Goal: Check status: Check status

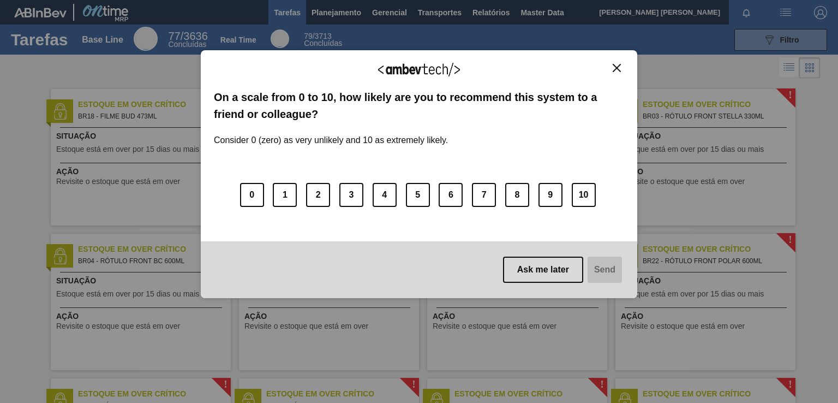
click at [617, 64] on img "Close" at bounding box center [617, 68] width 8 height 8
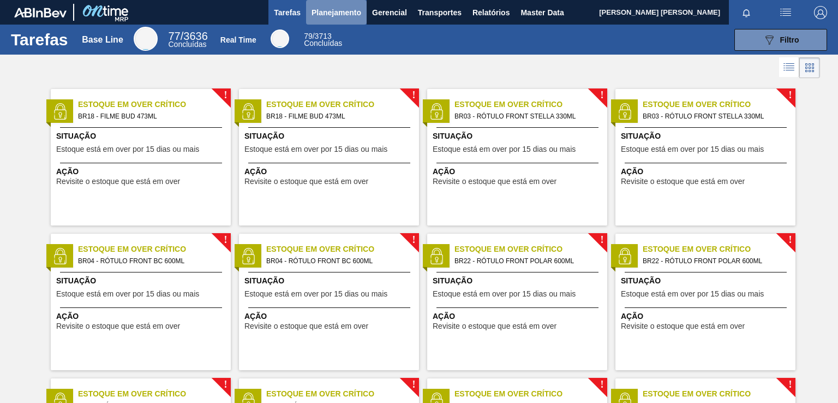
click at [328, 14] on span "Planejamento" at bounding box center [336, 12] width 50 height 13
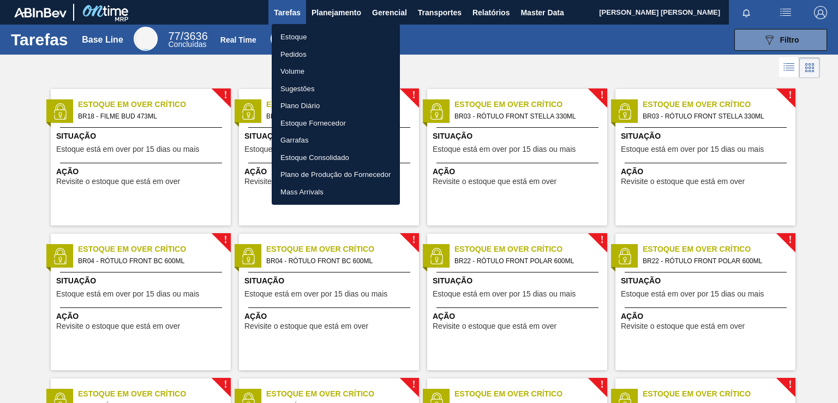
click at [315, 52] on li "Pedidos" at bounding box center [336, 54] width 128 height 17
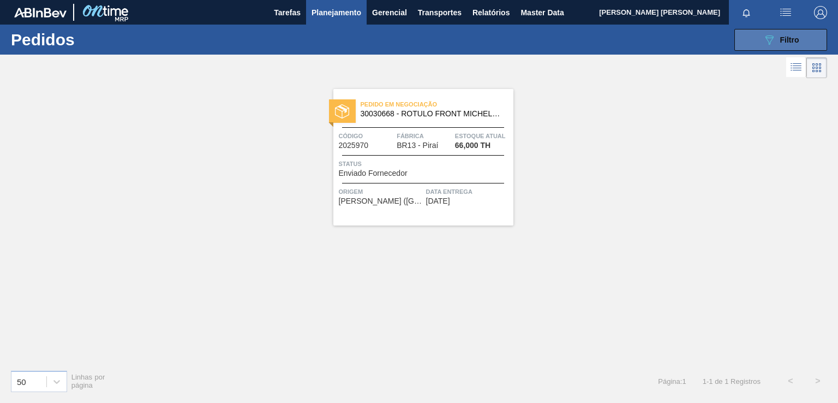
click at [759, 33] on button "089F7B8B-B2A5-4AFE-B5C0-19BA573D28AC Filtro" at bounding box center [780, 40] width 93 height 22
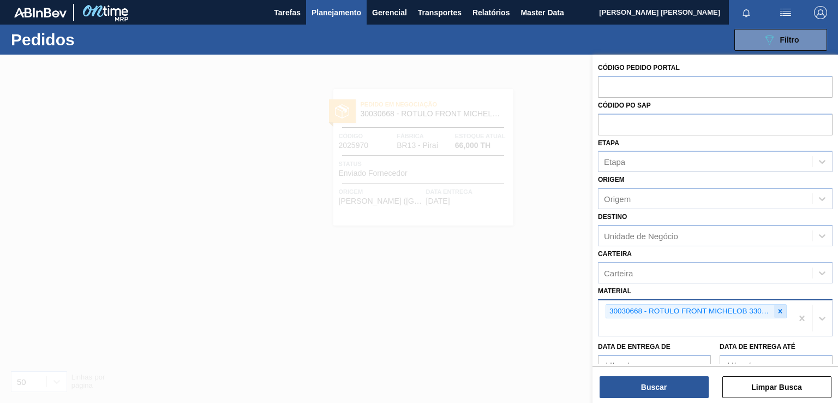
click at [778, 310] on icon at bounding box center [780, 311] width 4 height 4
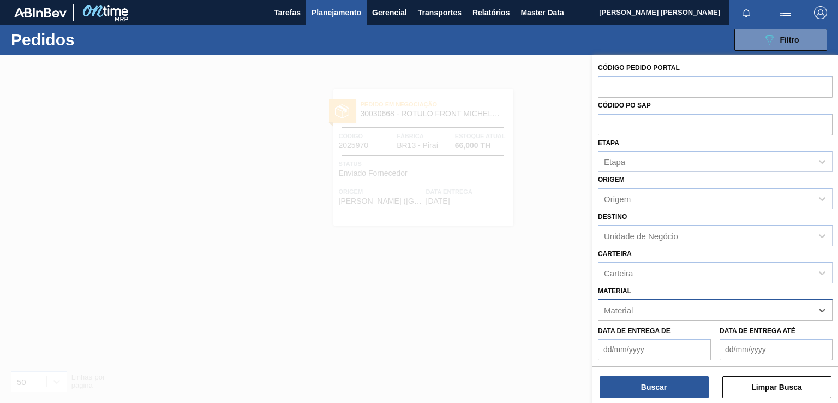
paste input "30030822"
type input "30030822"
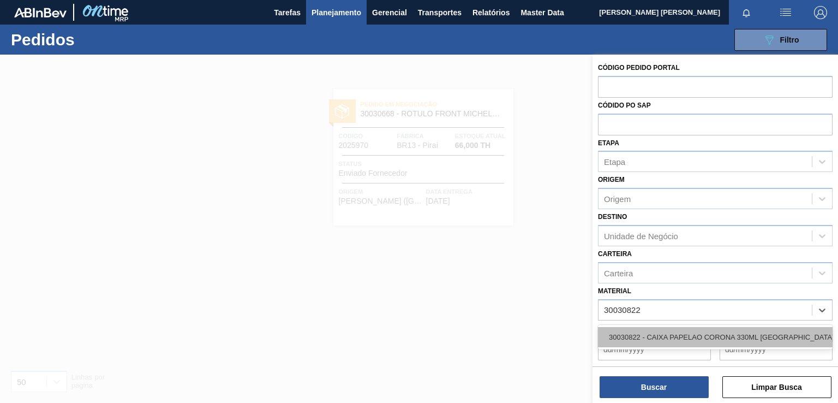
click at [679, 337] on div "30030822 - CAIXA PAPELAO CORONA 330ML [GEOGRAPHIC_DATA]" at bounding box center [715, 337] width 235 height 20
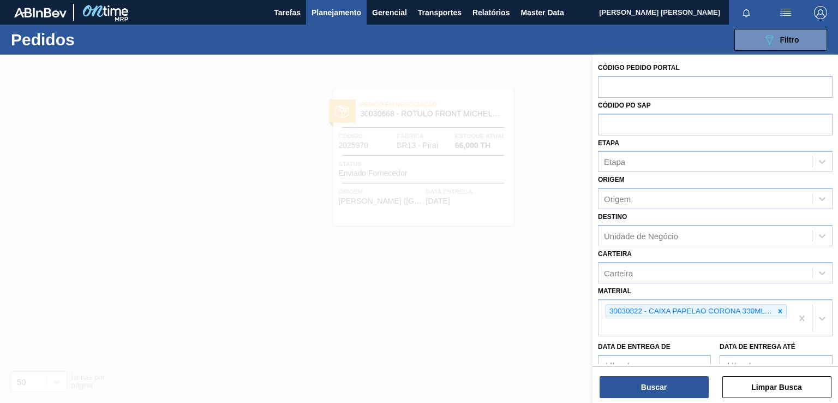
drag, startPoint x: 661, startPoint y: 394, endPoint x: 324, endPoint y: 18, distance: 505.3
click at [661, 394] on button "Buscar" at bounding box center [654, 387] width 109 height 22
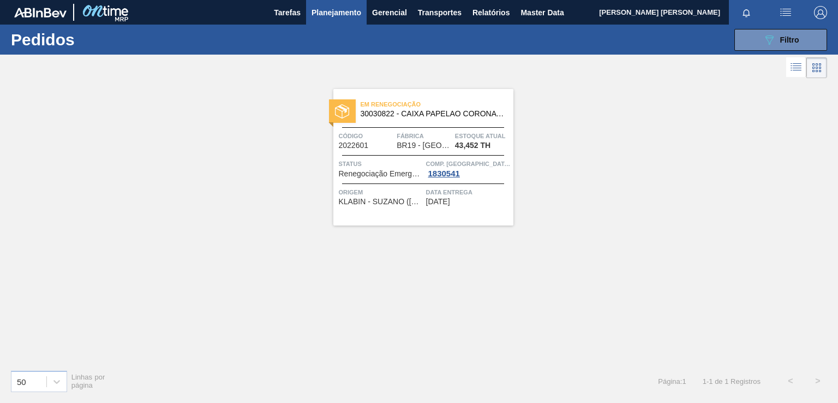
click at [451, 212] on div "Em renegociação 30030822 - CAIXA PAPELAO CORONA 330ML BOLIVIA Código 2022601 Fá…" at bounding box center [423, 157] width 180 height 136
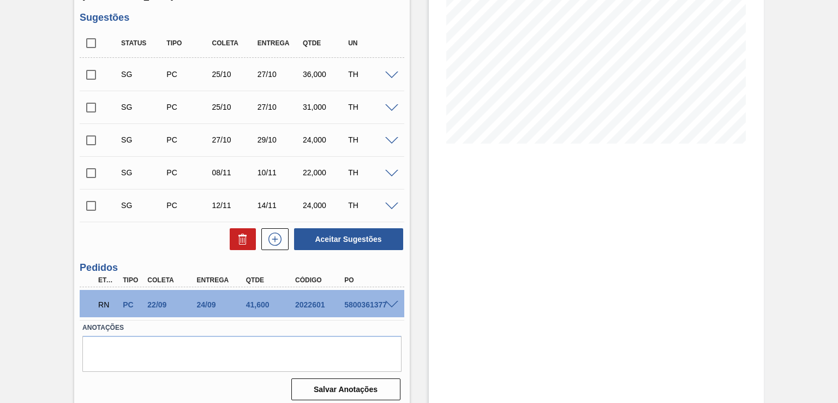
scroll to position [182, 0]
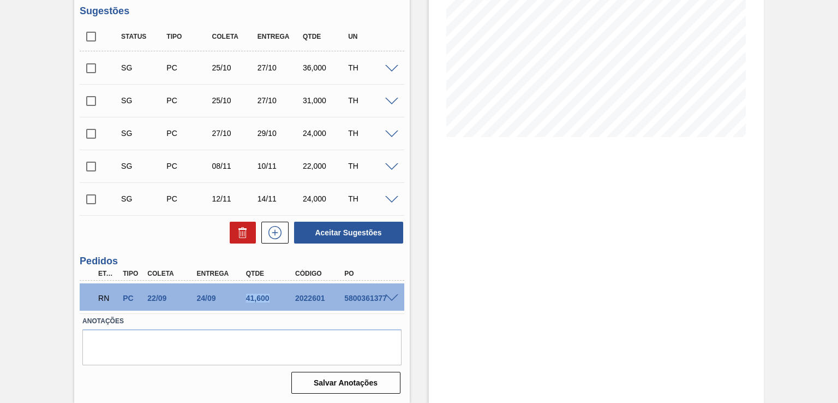
drag, startPoint x: 276, startPoint y: 296, endPoint x: 245, endPoint y: 297, distance: 31.1
click at [245, 297] on div "41,600" at bounding box center [270, 297] width 54 height 9
copy div "41,600"
click at [103, 299] on p "RN" at bounding box center [107, 297] width 19 height 9
click at [393, 297] on span at bounding box center [391, 298] width 13 height 8
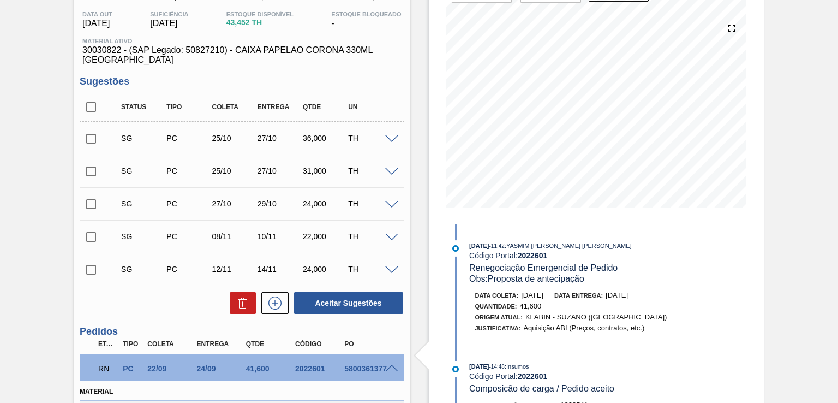
scroll to position [0, 0]
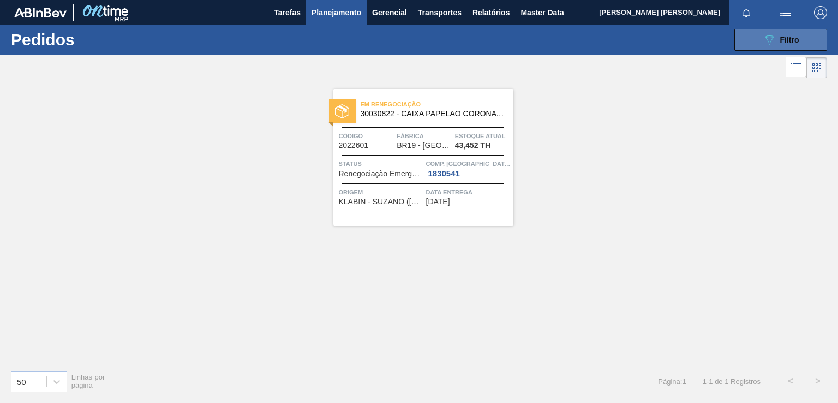
click at [770, 40] on icon "089F7B8B-B2A5-4AFE-B5C0-19BA573D28AC" at bounding box center [769, 39] width 13 height 13
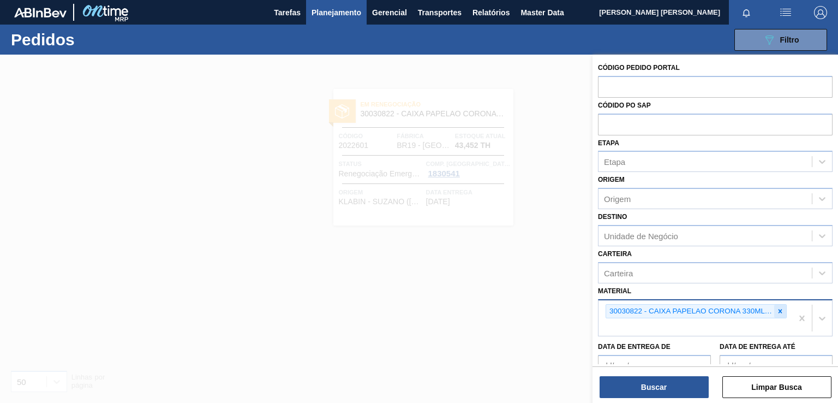
click at [779, 310] on icon at bounding box center [780, 311] width 4 height 4
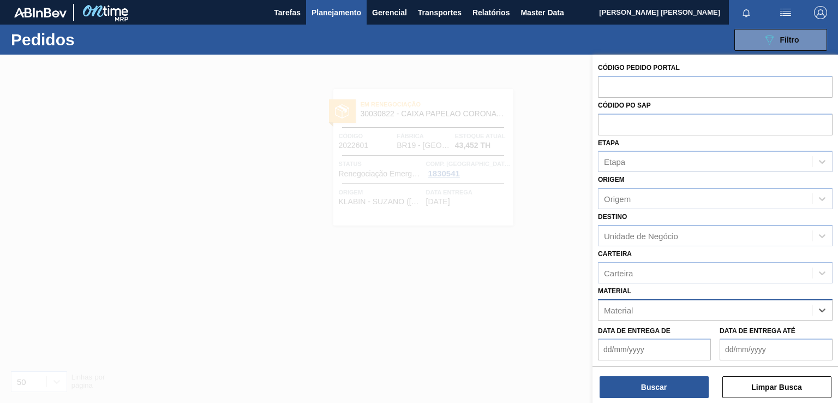
paste input "30030823"
type input "30030823"
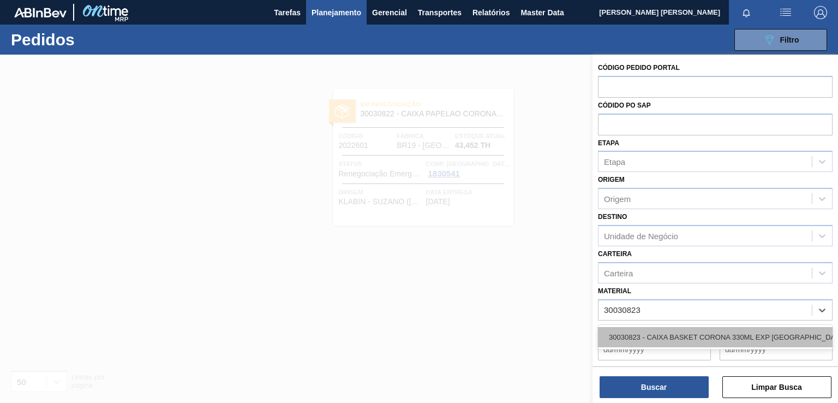
click at [674, 330] on div "30030823 - CAIXA BASKET CORONA 330ML EXP [GEOGRAPHIC_DATA]" at bounding box center [715, 337] width 235 height 20
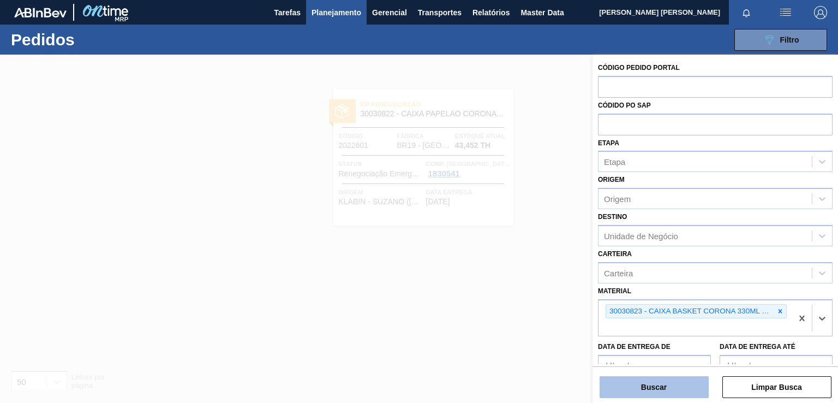
click at [656, 391] on button "Buscar" at bounding box center [654, 387] width 109 height 22
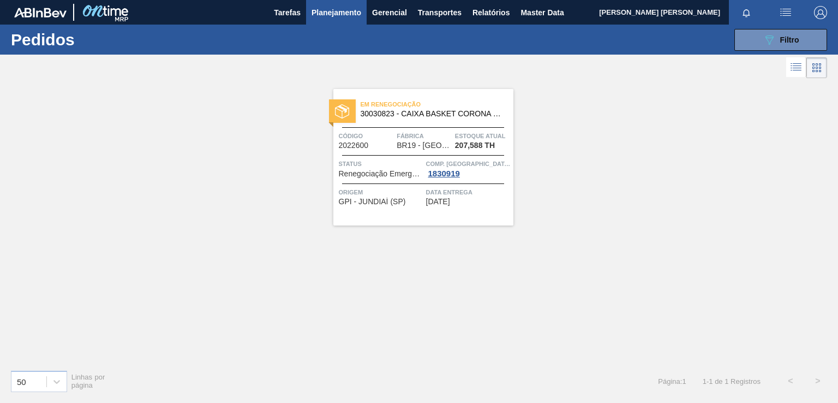
click at [450, 212] on div "Em renegociação 30030823 - CAIXA BASKET CORONA 330ML EXP [GEOGRAPHIC_DATA] Códi…" at bounding box center [423, 157] width 180 height 136
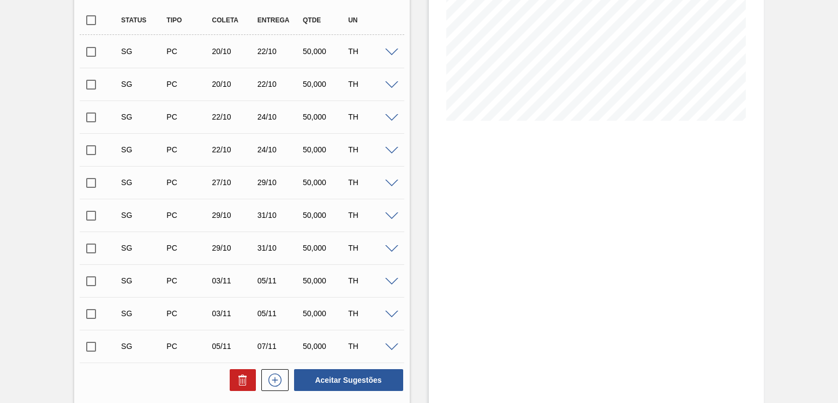
scroll to position [327, 0]
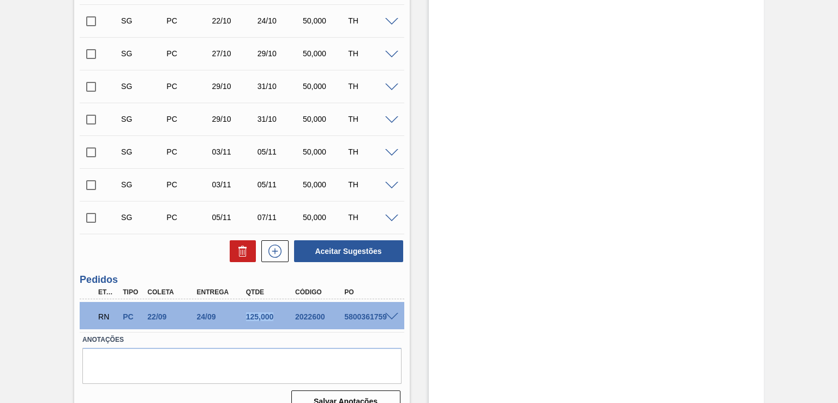
drag, startPoint x: 244, startPoint y: 316, endPoint x: 273, endPoint y: 321, distance: 28.8
click at [273, 321] on div "RN PC 22/09 24/09 125,000 2022600 5800361759" at bounding box center [238, 315] width 295 height 22
copy div "125,000"
click at [386, 317] on span at bounding box center [391, 317] width 13 height 8
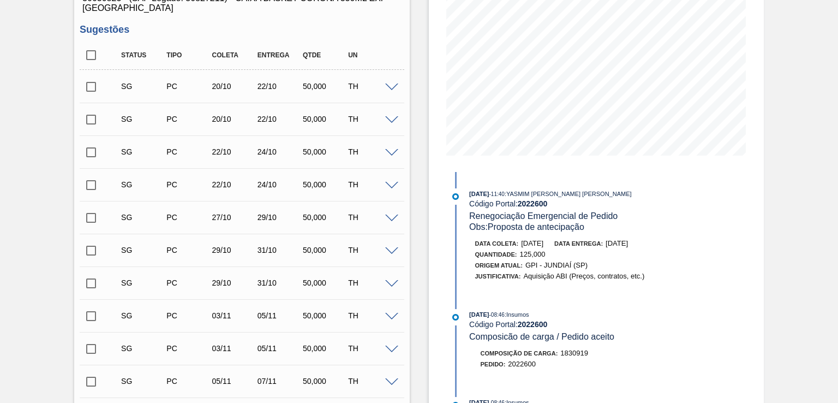
scroll to position [436, 0]
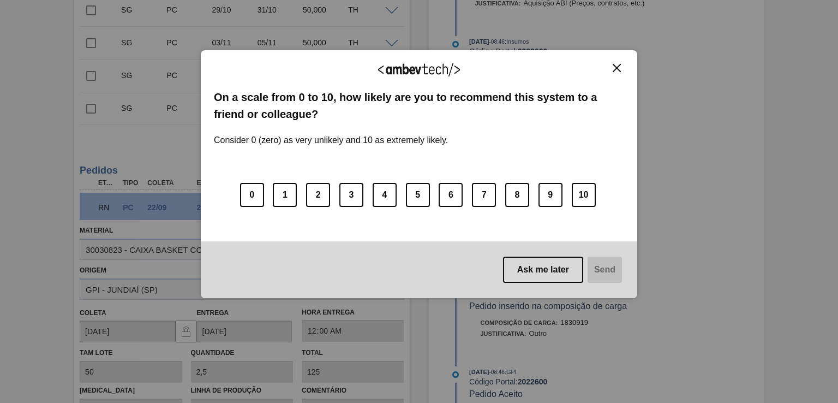
drag, startPoint x: 614, startPoint y: 68, endPoint x: 603, endPoint y: 67, distance: 11.0
click at [614, 68] on img "Close" at bounding box center [617, 68] width 8 height 8
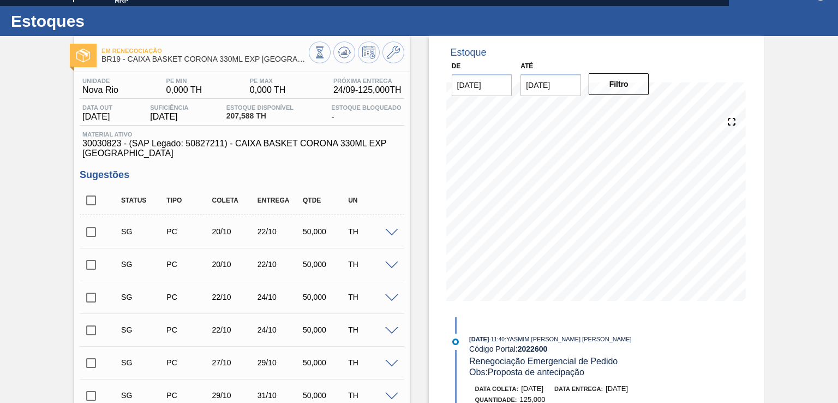
scroll to position [0, 0]
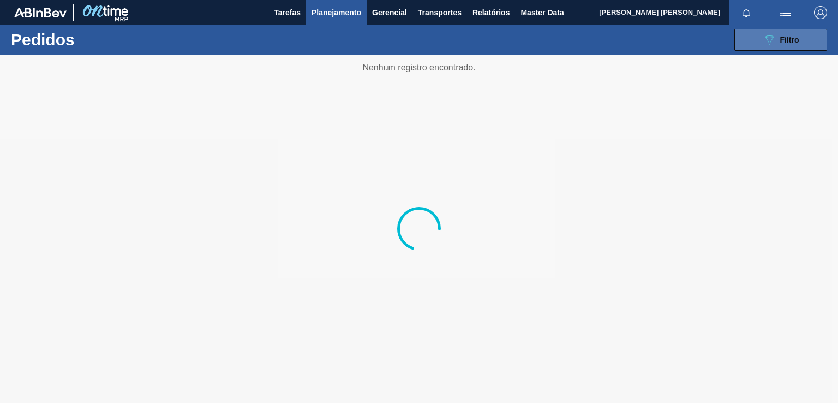
click at [782, 35] on span "Filtro" at bounding box center [789, 39] width 19 height 9
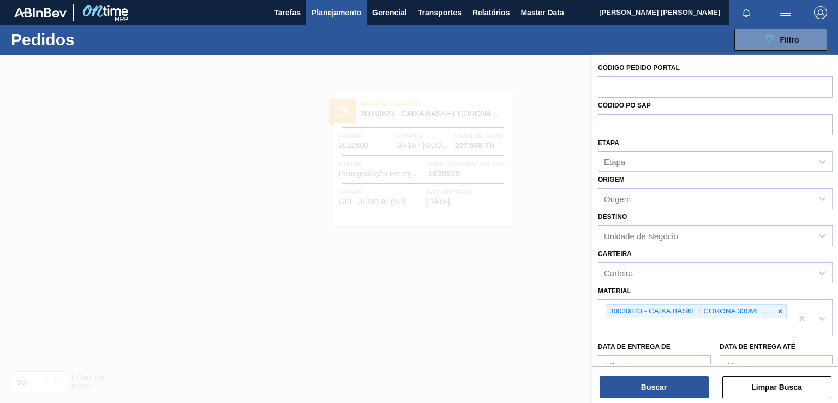
click at [778, 309] on icon at bounding box center [780, 311] width 8 height 8
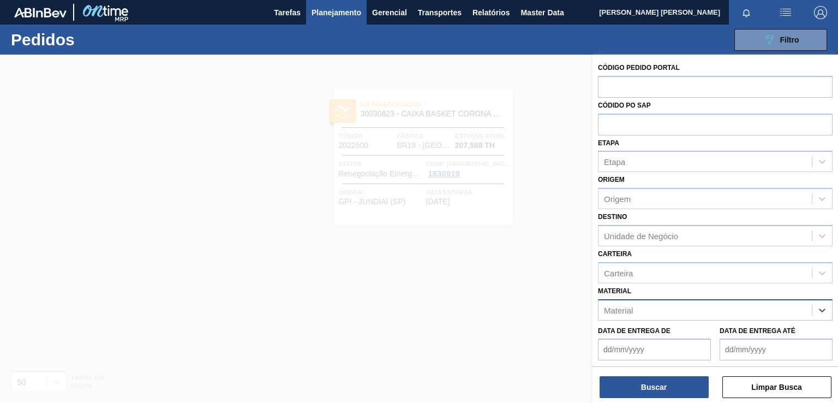
paste input "30030822"
type input "30030822"
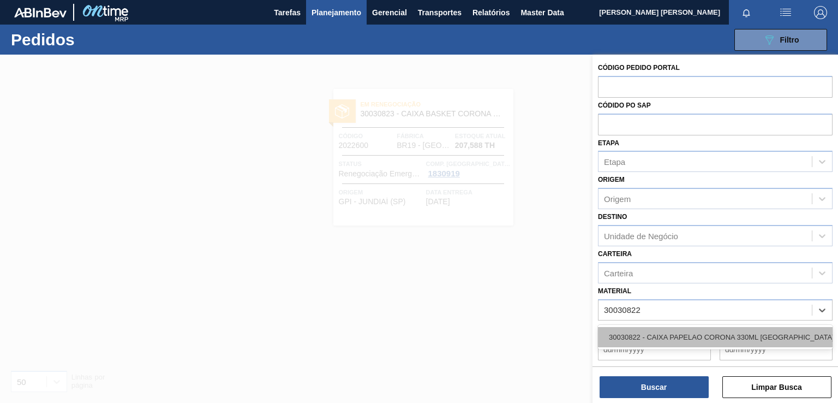
click at [674, 332] on div "30030822 - CAIXA PAPELAO CORONA 330ML [GEOGRAPHIC_DATA]" at bounding box center [715, 337] width 235 height 20
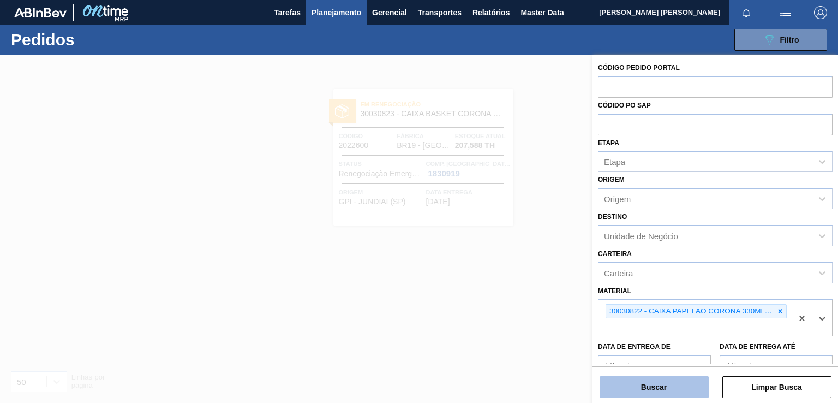
click at [654, 384] on button "Buscar" at bounding box center [654, 387] width 109 height 22
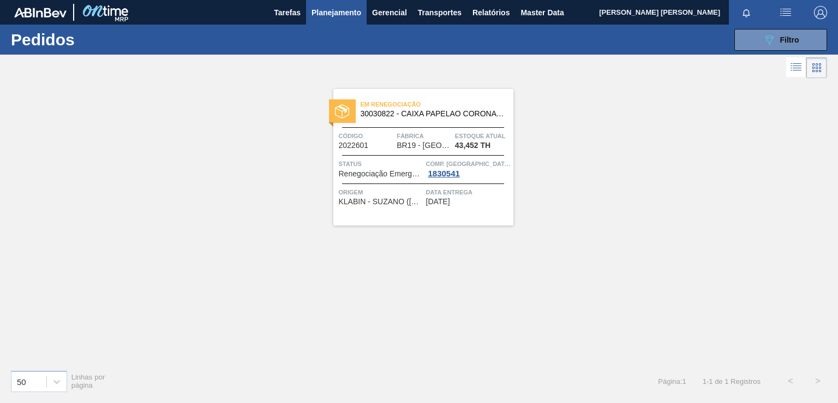
click at [450, 202] on span "[DATE]" at bounding box center [438, 201] width 24 height 8
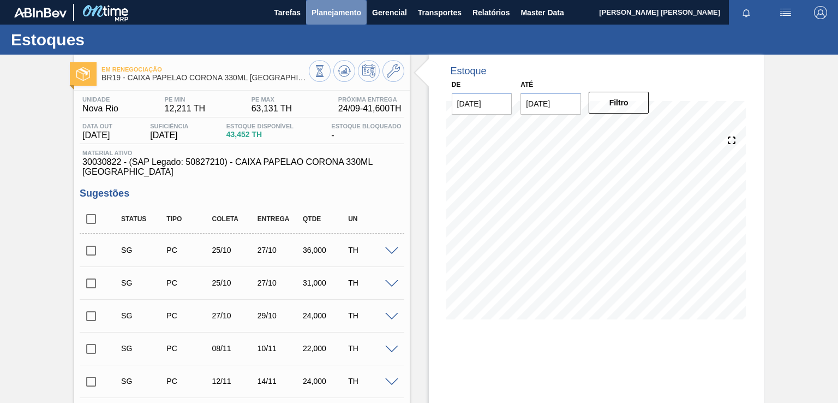
click at [345, 9] on span "Planejamento" at bounding box center [336, 12] width 50 height 13
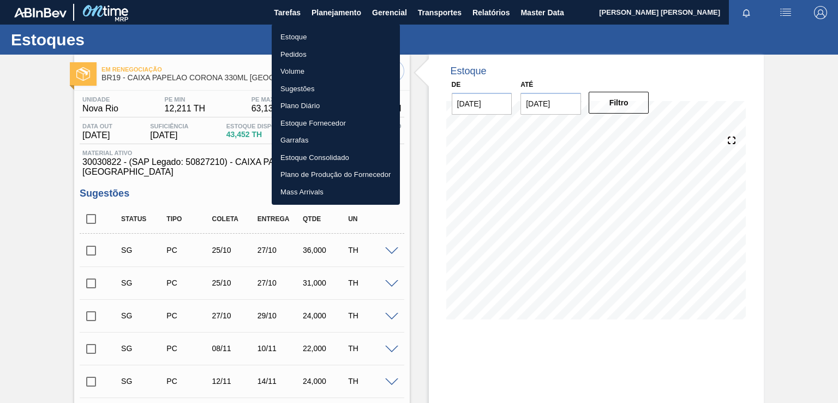
click at [309, 55] on li "Pedidos" at bounding box center [336, 54] width 128 height 17
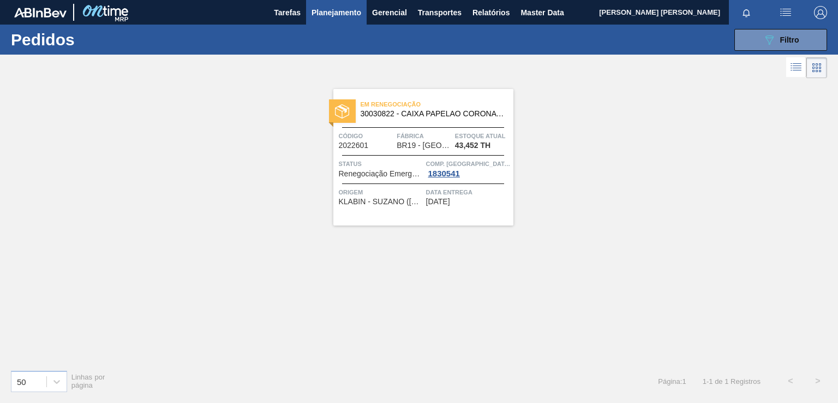
click at [338, 12] on span "Planejamento" at bounding box center [336, 12] width 50 height 13
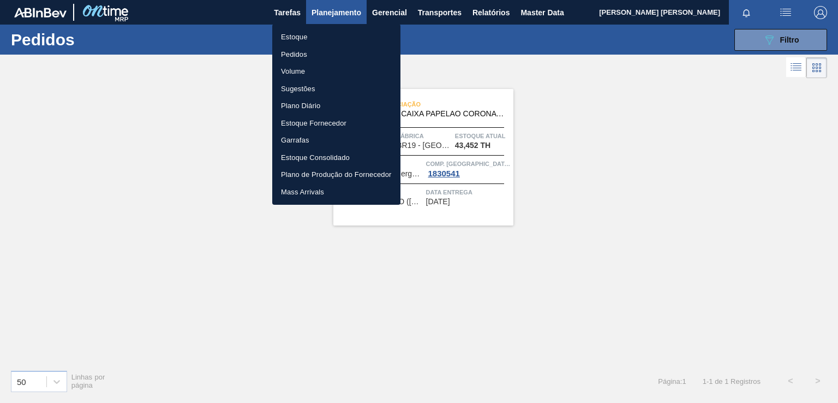
click at [299, 53] on li "Pedidos" at bounding box center [336, 54] width 128 height 17
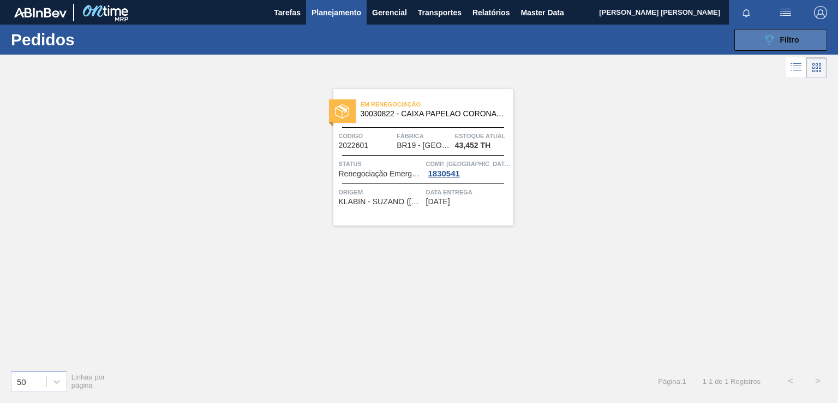
click at [777, 47] on button "089F7B8B-B2A5-4AFE-B5C0-19BA573D28AC Filtro" at bounding box center [780, 40] width 93 height 22
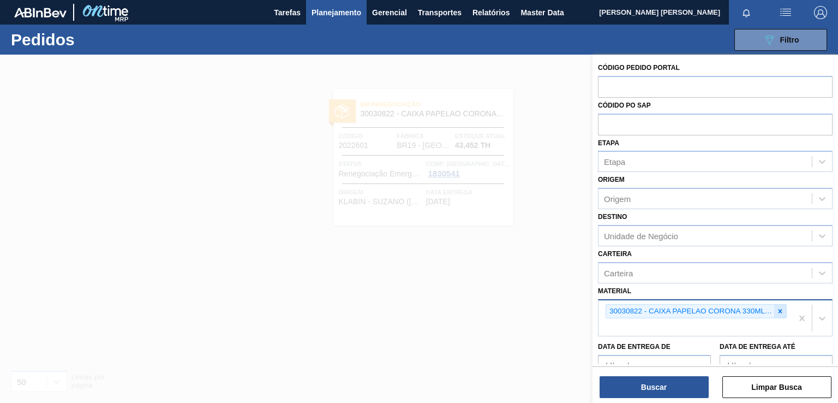
click at [781, 310] on icon at bounding box center [780, 311] width 8 height 8
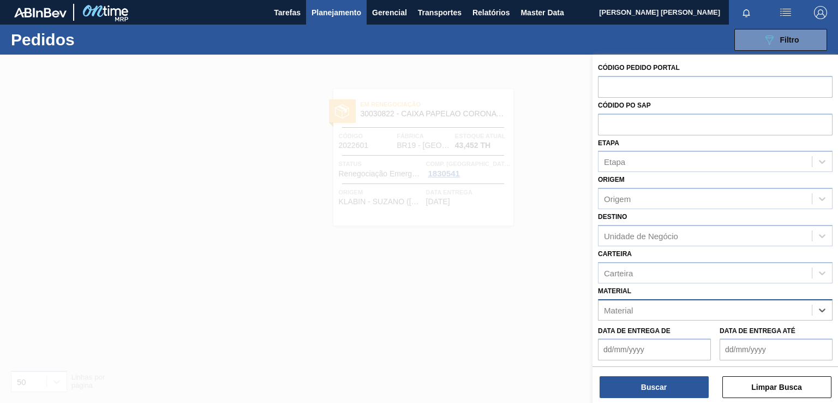
paste input "30030823"
type input "30030823"
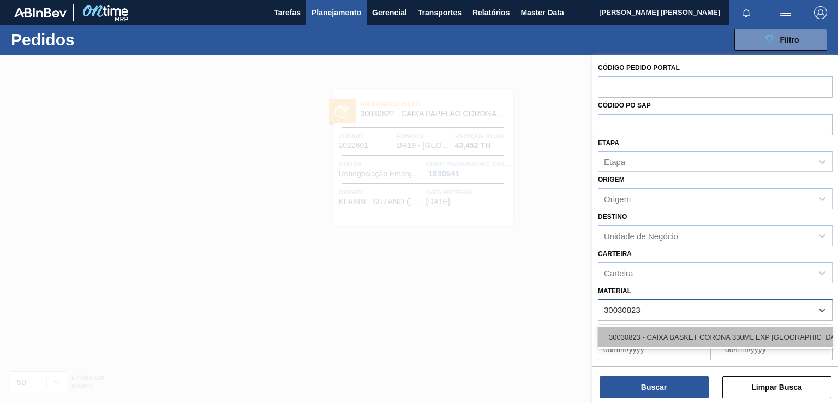
click at [657, 328] on div "30030823 - CAIXA BASKET CORONA 330ML EXP [GEOGRAPHIC_DATA]" at bounding box center [715, 337] width 235 height 20
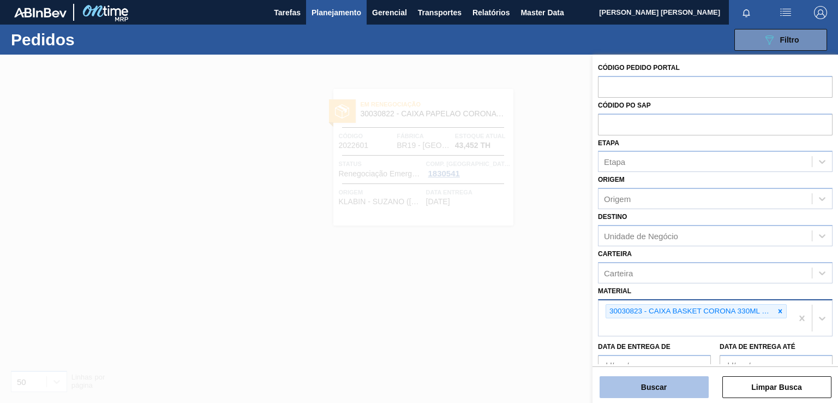
click at [655, 384] on button "Buscar" at bounding box center [654, 387] width 109 height 22
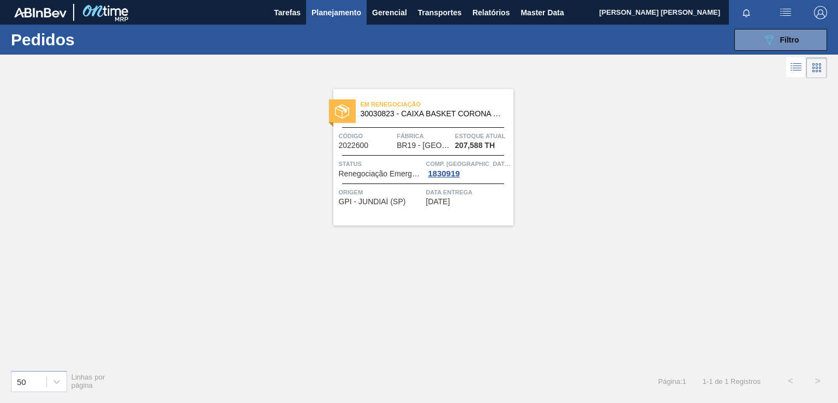
click at [396, 206] on div "Em renegociação 30030823 - CAIXA BASKET CORONA 330ML EXP [GEOGRAPHIC_DATA] Códi…" at bounding box center [423, 157] width 180 height 136
